Goal: Check status

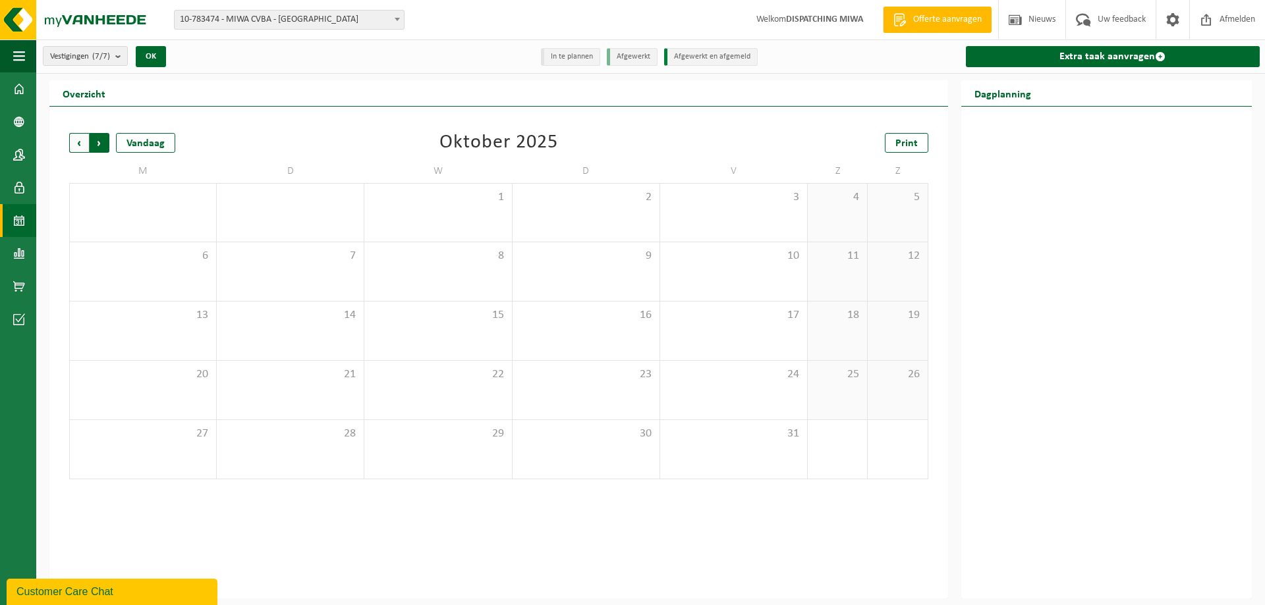
click at [78, 138] on span "Vorige" at bounding box center [79, 143] width 20 height 20
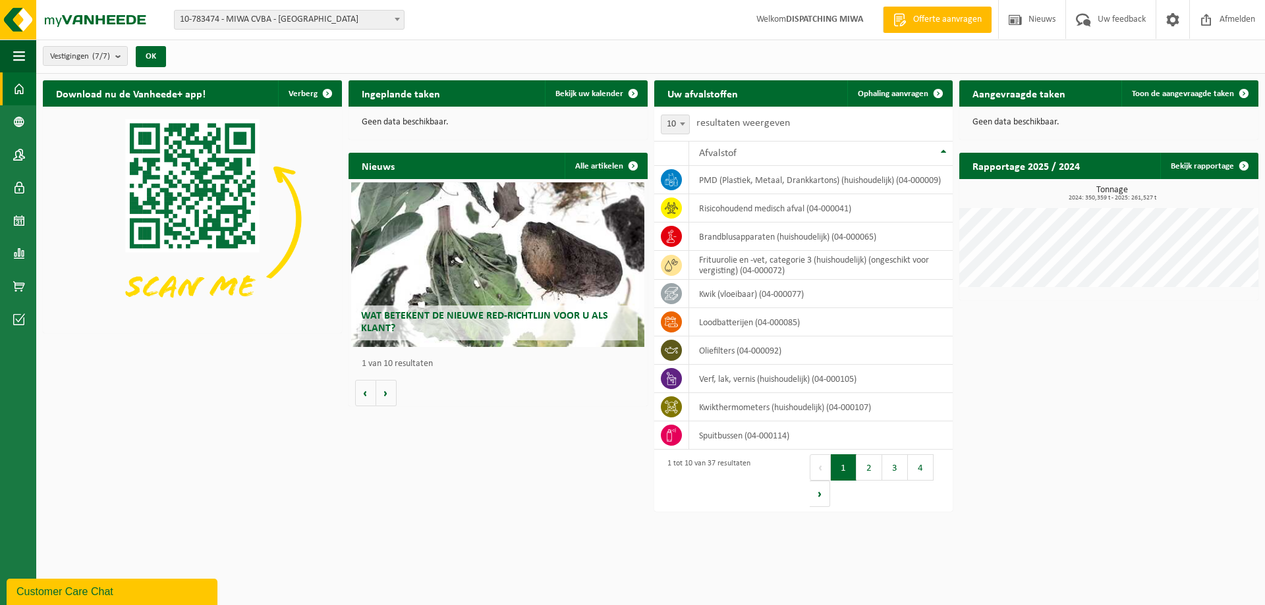
click at [1024, 93] on h2 "Aangevraagde taken" at bounding box center [1018, 93] width 119 height 26
click at [1197, 90] on span "Toon de aangevraagde taken" at bounding box center [1183, 94] width 102 height 9
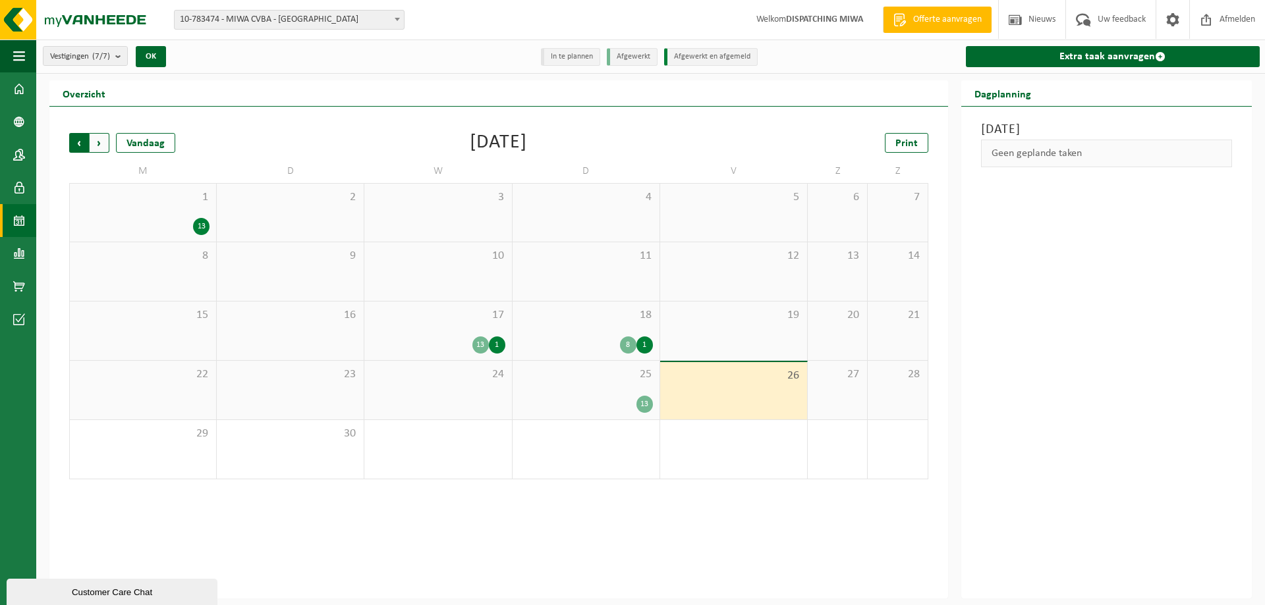
click at [95, 140] on span "Volgende" at bounding box center [100, 143] width 20 height 20
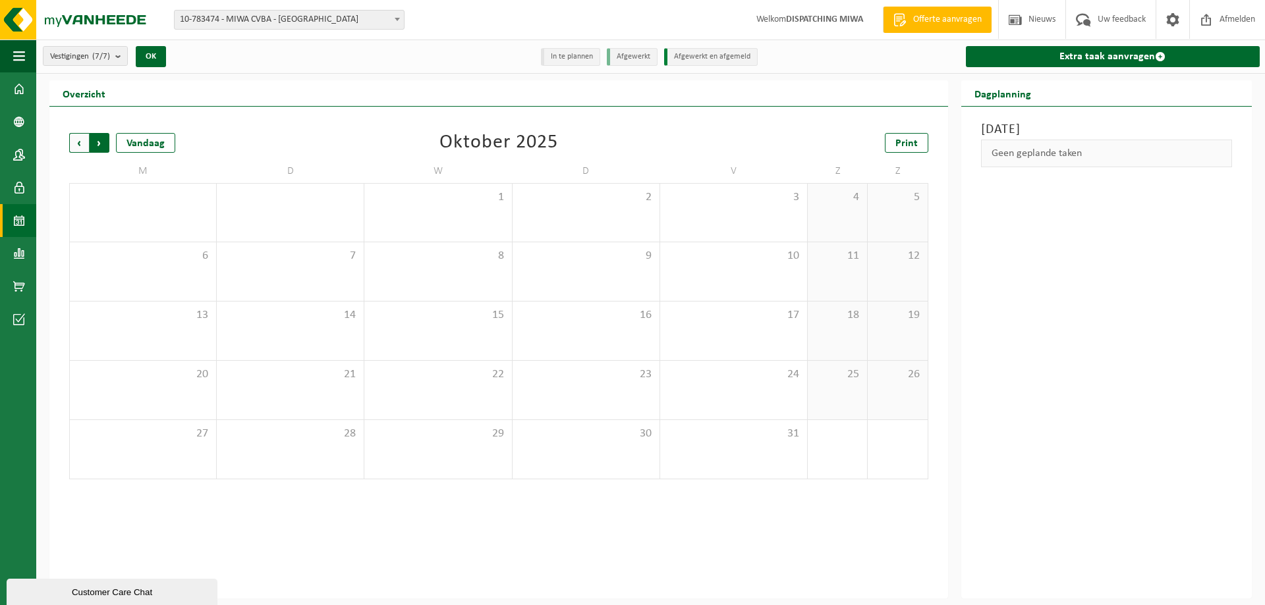
click at [83, 139] on span "Vorige" at bounding box center [79, 143] width 20 height 20
